Goal: Task Accomplishment & Management: Use online tool/utility

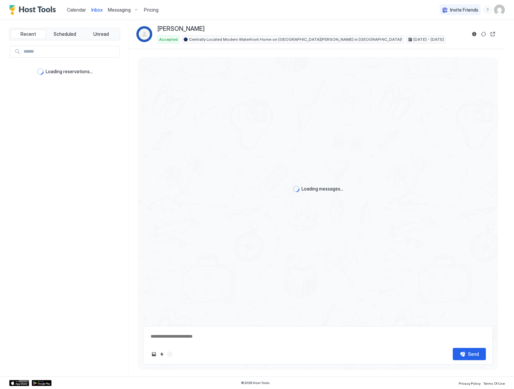
type textarea "*"
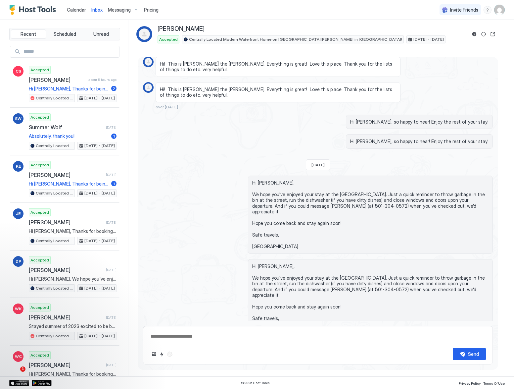
click at [79, 10] on span "Calendar" at bounding box center [76, 10] width 19 height 6
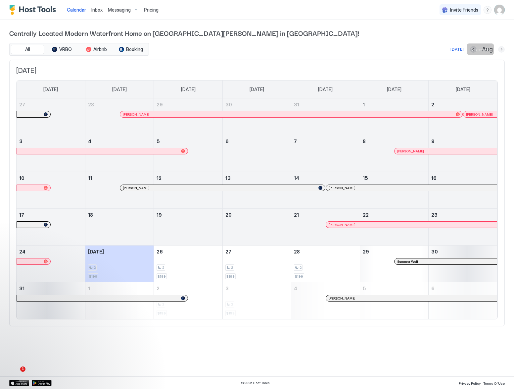
click at [502, 51] on button "Next month" at bounding box center [501, 49] width 7 height 7
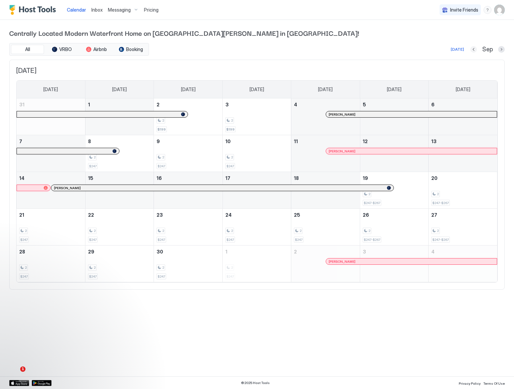
click at [473, 51] on button "Previous month" at bounding box center [473, 49] width 7 height 7
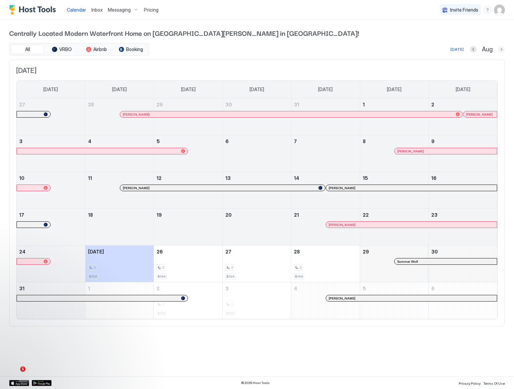
click at [501, 49] on button "Next month" at bounding box center [501, 49] width 7 height 7
